Goal: Check status: Check status

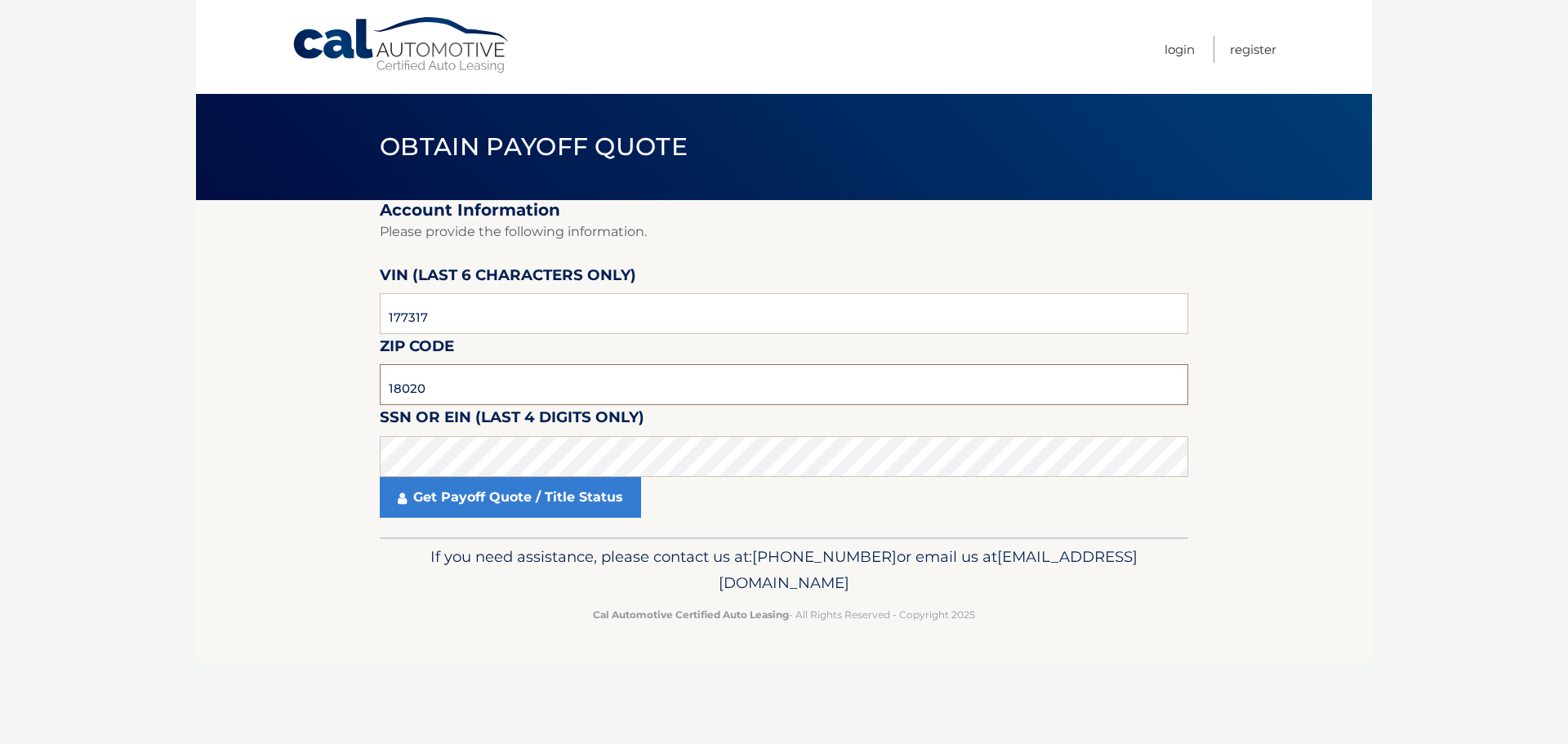
click at [467, 395] on input "18020" at bounding box center [784, 384] width 808 height 40
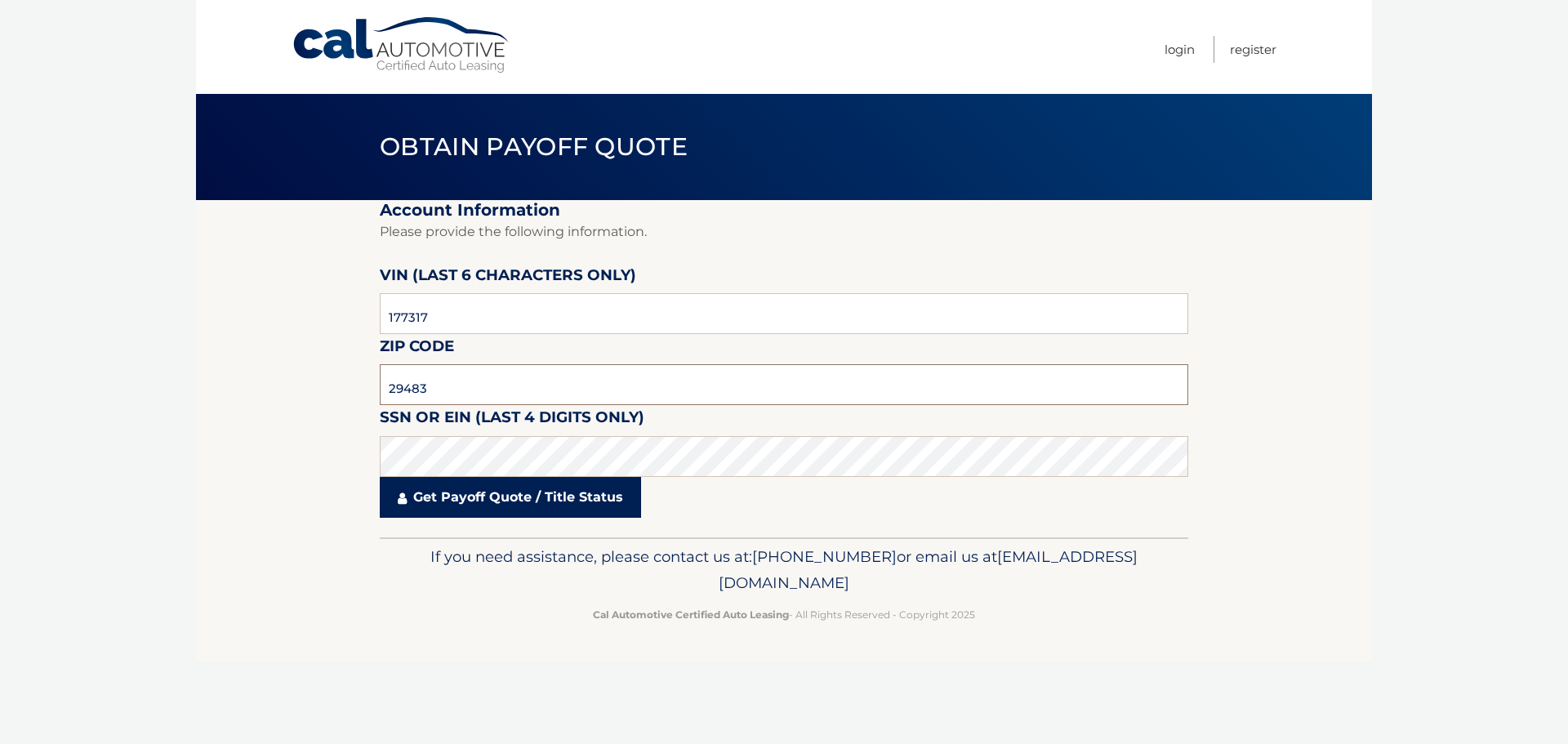
type input "29483"
click at [551, 505] on link "Get Payoff Quote / Title Status" at bounding box center [510, 497] width 261 height 40
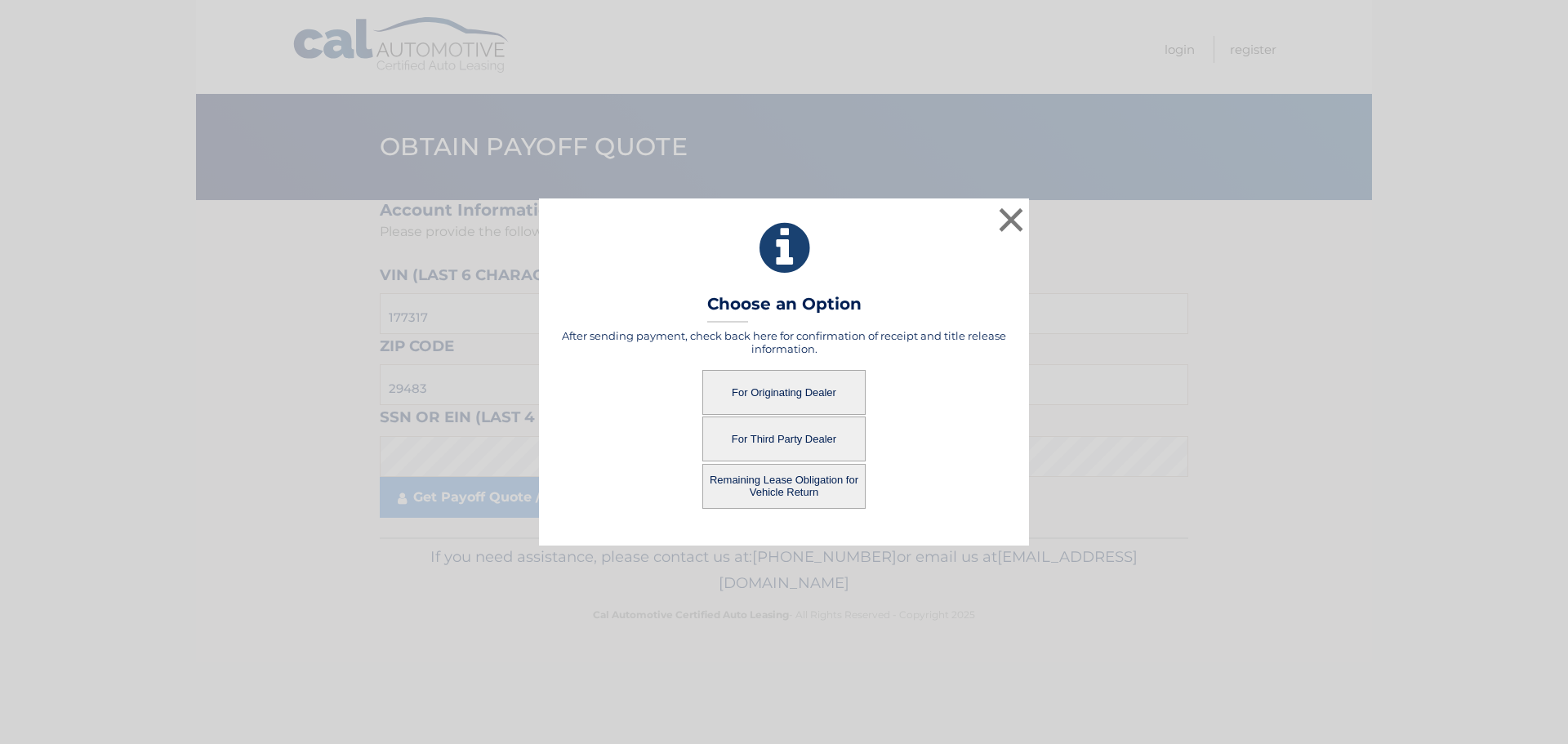
click at [777, 382] on button "For Originating Dealer" at bounding box center [784, 392] width 164 height 45
click at [794, 391] on button "For Originating Dealer" at bounding box center [784, 392] width 164 height 45
